Goal: Find specific page/section: Find specific page/section

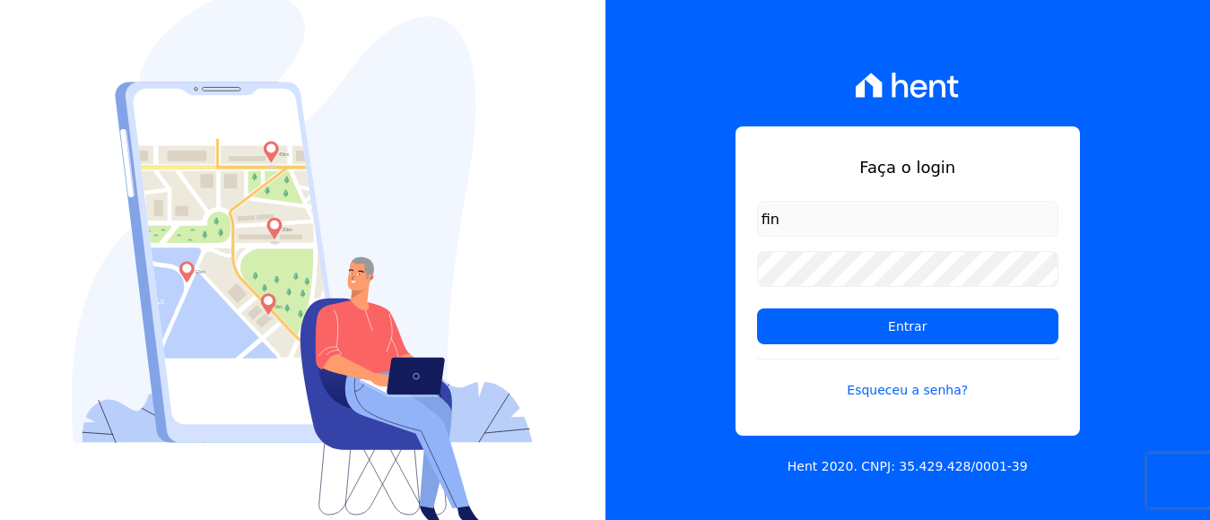
type input "[EMAIL_ADDRESS][DOMAIN_NAME]"
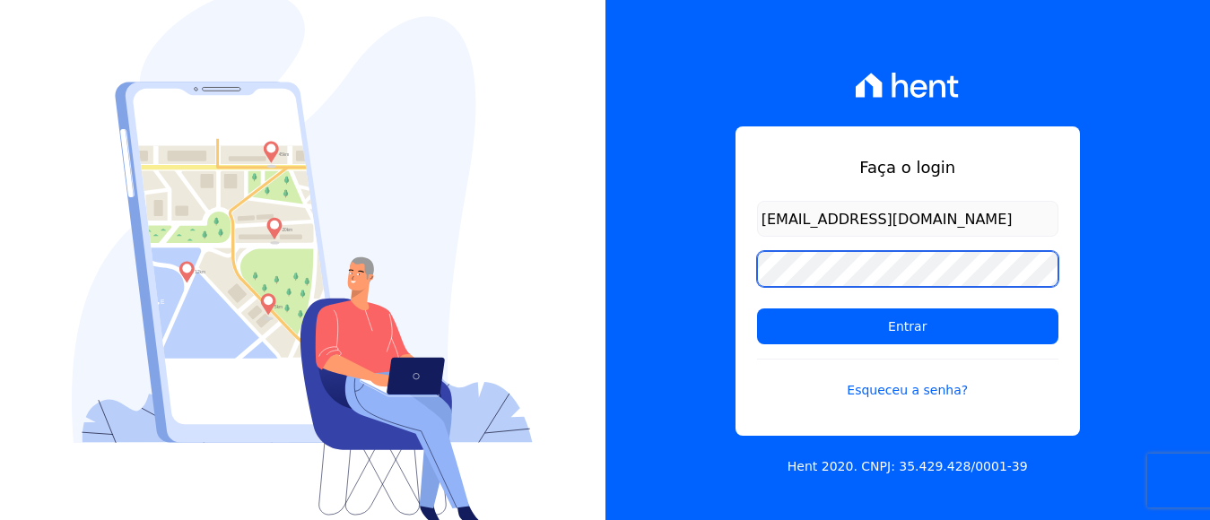
click at [757, 309] on input "Entrar" at bounding box center [907, 327] width 301 height 36
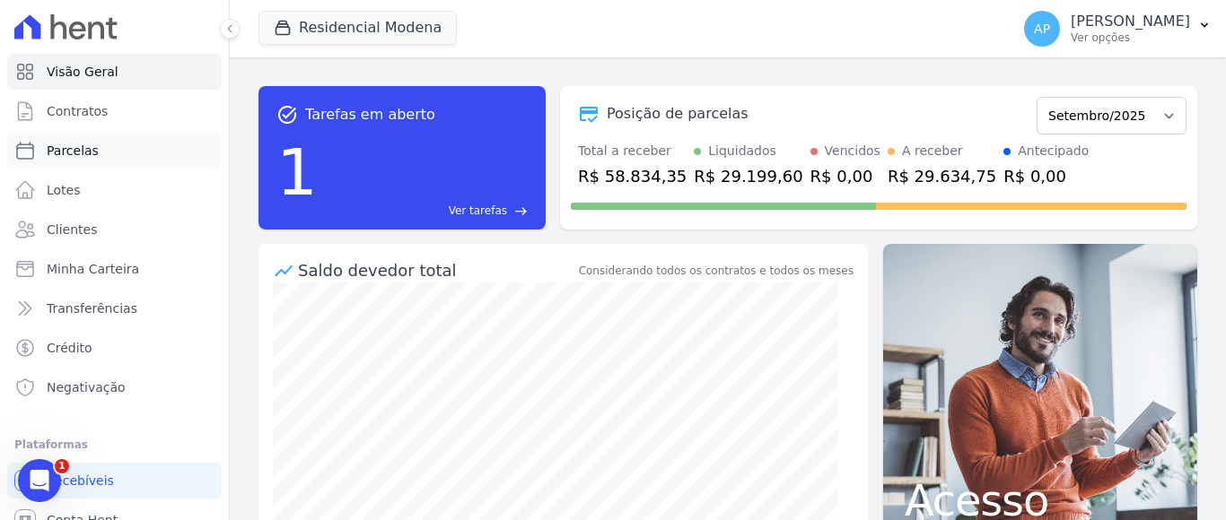
click at [92, 153] on span "Parcelas" at bounding box center [73, 151] width 52 height 18
select select
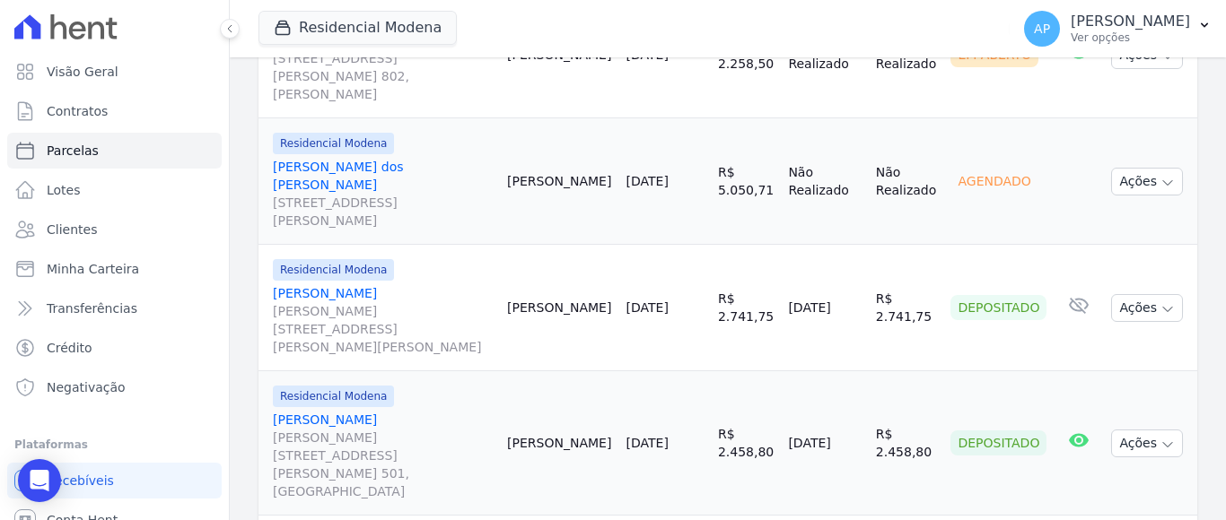
scroll to position [1584, 0]
